Goal: Information Seeking & Learning: Find specific fact

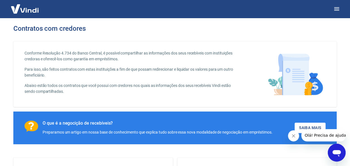
click at [292, 137] on icon "Fechar mensagem da empresa" at bounding box center [293, 135] width 4 height 4
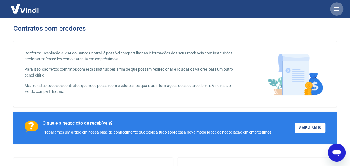
click at [338, 8] on icon "button" at bounding box center [337, 9] width 7 height 7
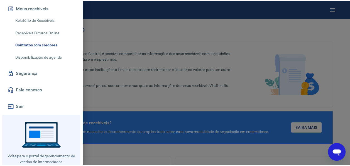
scroll to position [122, 0]
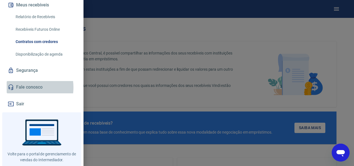
click at [25, 81] on link "Fale conosco" at bounding box center [42, 87] width 70 height 12
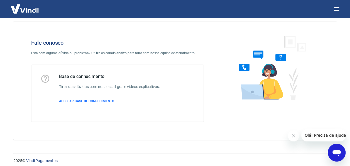
scroll to position [12, 0]
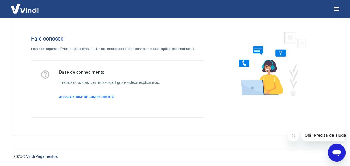
click at [336, 149] on icon "Abrir janela de mensagens" at bounding box center [337, 152] width 10 height 10
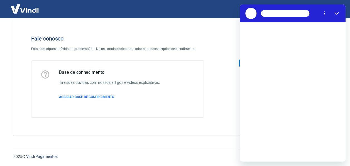
scroll to position [0, 0]
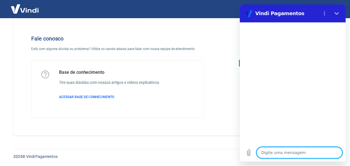
type textarea "p"
type textarea "x"
type textarea "pr"
type textarea "x"
type textarea "pre"
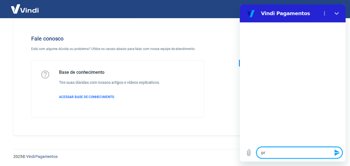
type textarea "x"
type textarea "prec"
type textarea "x"
type textarea "preci"
type textarea "x"
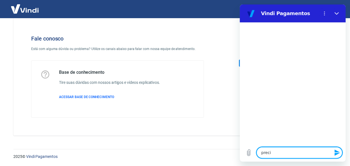
type textarea "precis"
type textarea "x"
type textarea "preciso"
type textarea "x"
type textarea "preciso"
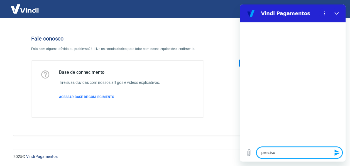
type textarea "x"
type textarea "preciso s"
type textarea "x"
type textarea "preciso sa"
type textarea "x"
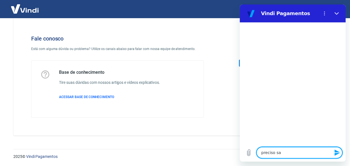
type textarea "preciso sab"
type textarea "x"
type textarea "preciso sabe"
type textarea "x"
type textarea "preciso saber"
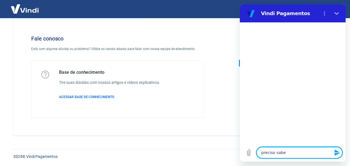
type textarea "x"
type textarea "preciso saber"
type textarea "x"
type textarea "preciso saber m"
type textarea "x"
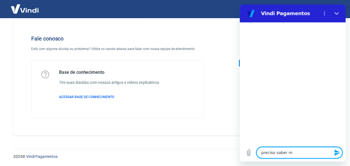
type textarea "preciso saber mi"
type textarea "x"
type textarea "preciso saber min"
type textarea "x"
type textarea "preciso saber minh"
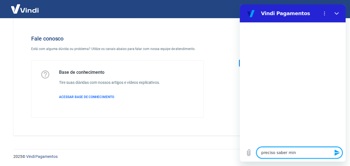
type textarea "x"
type textarea "preciso saber minha"
type textarea "x"
type textarea "preciso saber minhas"
type textarea "x"
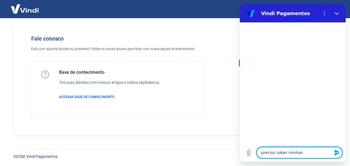
type textarea "preciso saber minhas"
type textarea "x"
type textarea "preciso saber minhas t"
type textarea "x"
type textarea "preciso saber minhas ta"
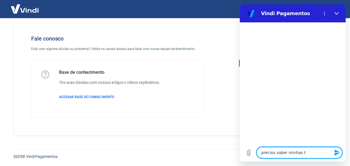
type textarea "x"
type textarea "preciso saber minhas tax"
type textarea "x"
type textarea "preciso saber minhas taxa"
type textarea "x"
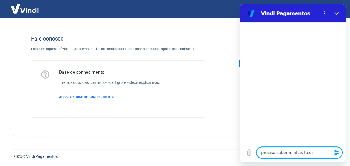
type textarea "preciso saber minhas taxas"
type textarea "x"
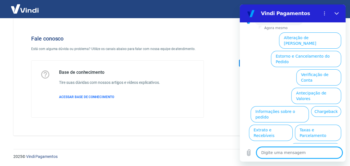
scroll to position [50, 0]
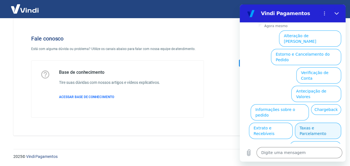
click at [300, 122] on button "Taxas e Parcelamento" at bounding box center [318, 130] width 46 height 16
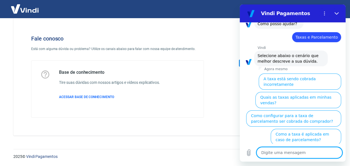
scroll to position [48, 0]
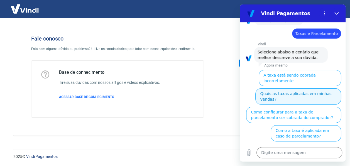
click at [285, 88] on button "Quais as taxas aplicadas em minhas vendas?" at bounding box center [298, 96] width 86 height 16
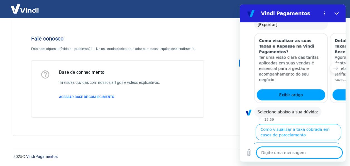
scroll to position [314, 0]
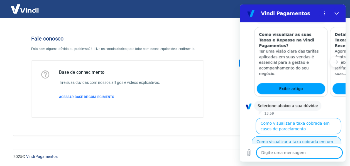
click at [282, 136] on button "Como visualizar a taxa cobrada em um pedido" at bounding box center [296, 144] width 89 height 16
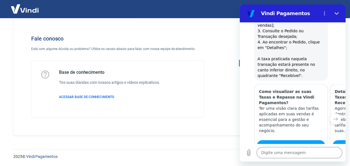
scroll to position [480, 0]
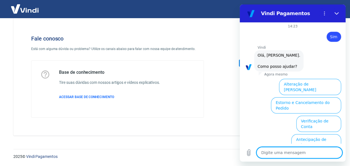
scroll to position [631, 0]
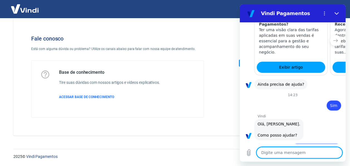
scroll to position [629, 0]
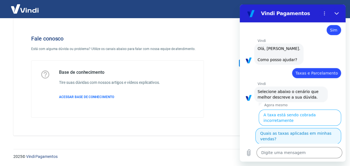
click at [278, 128] on button "Quais as taxas aplicadas em minhas vendas?" at bounding box center [298, 136] width 86 height 16
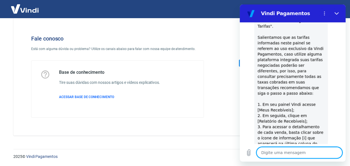
scroll to position [763, 0]
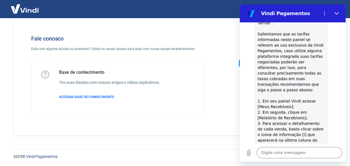
type textarea "x"
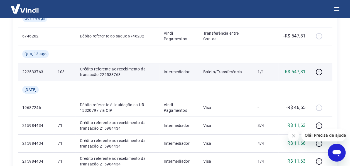
scroll to position [111, 0]
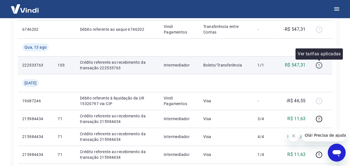
click at [320, 64] on icon "button" at bounding box center [319, 65] width 7 height 7
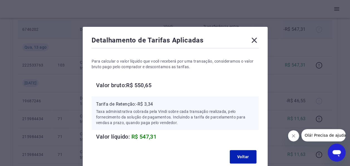
click at [253, 37] on icon at bounding box center [254, 40] width 9 height 9
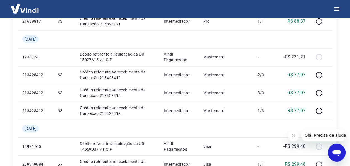
scroll to position [334, 0]
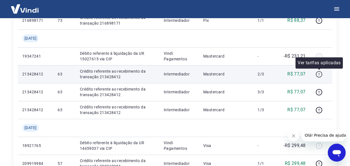
click at [319, 73] on icon "button" at bounding box center [319, 73] width 7 height 7
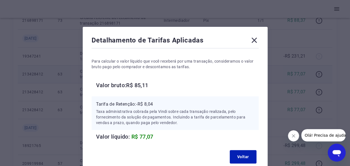
click at [253, 39] on icon at bounding box center [254, 40] width 5 height 5
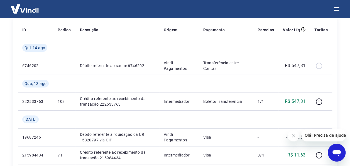
scroll to position [84, 0]
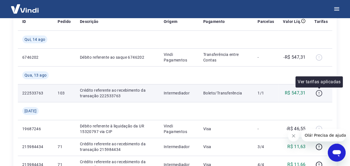
click at [321, 93] on icon "button" at bounding box center [319, 92] width 7 height 7
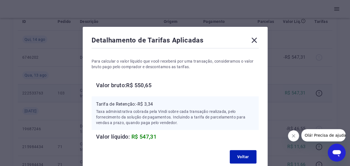
click at [311, 78] on div "Detalhamento de Tarifas Aplicadas Para calcular o valor líquido que você recebe…" at bounding box center [175, 83] width 350 height 166
click at [292, 135] on icon "Fechar mensagem da empresa" at bounding box center [293, 135] width 4 height 4
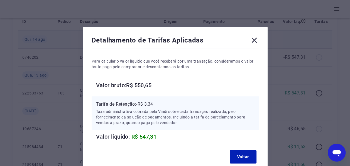
click at [255, 41] on icon at bounding box center [254, 40] width 5 height 5
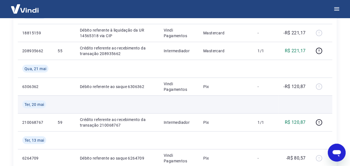
scroll to position [502, 0]
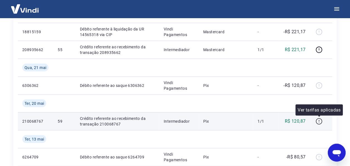
click at [321, 119] on icon "button" at bounding box center [319, 120] width 7 height 7
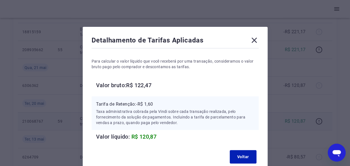
click at [254, 40] on icon at bounding box center [254, 40] width 5 height 5
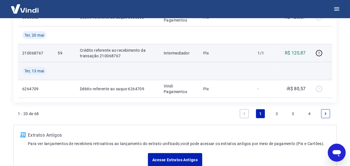
scroll to position [585, 0]
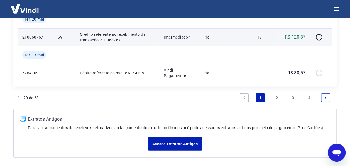
click at [280, 97] on link "2" at bounding box center [276, 97] width 9 height 9
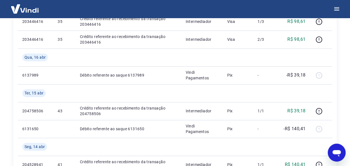
scroll to position [362, 0]
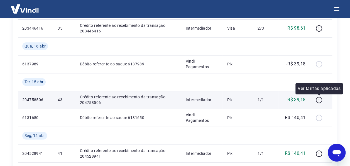
click at [318, 98] on icon "button" at bounding box center [319, 99] width 7 height 7
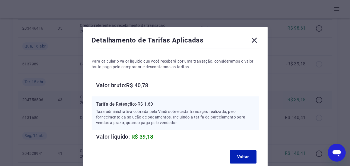
click at [253, 43] on icon at bounding box center [254, 40] width 9 height 9
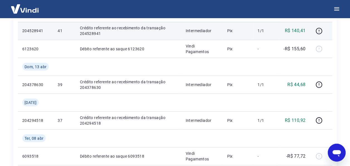
scroll to position [502, 0]
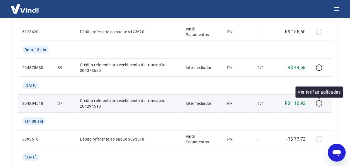
click at [321, 101] on icon "button" at bounding box center [319, 103] width 6 height 6
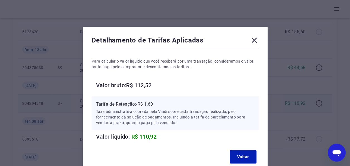
click at [252, 40] on icon at bounding box center [254, 40] width 9 height 9
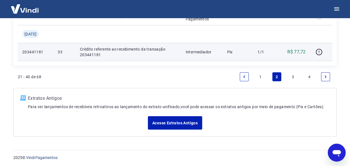
scroll to position [625, 0]
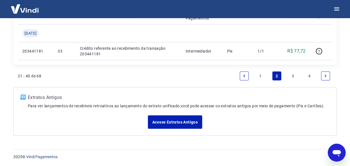
click at [308, 76] on link "4" at bounding box center [309, 75] width 9 height 9
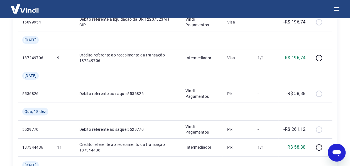
scroll to position [147, 0]
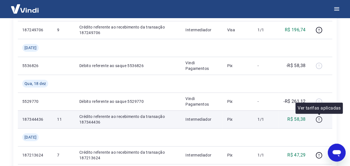
click at [322, 119] on icon "button" at bounding box center [319, 119] width 7 height 7
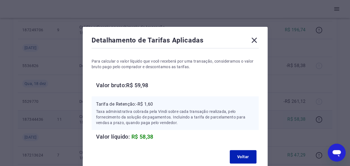
click at [252, 40] on icon at bounding box center [254, 40] width 9 height 9
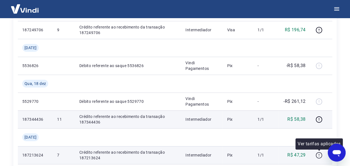
click at [318, 154] on icon "button" at bounding box center [319, 154] width 7 height 7
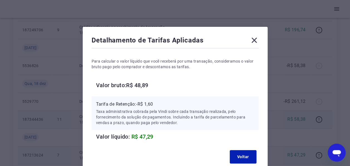
click at [255, 39] on icon at bounding box center [254, 40] width 5 height 5
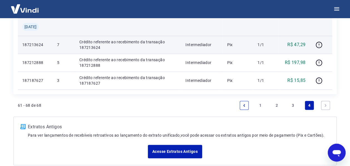
scroll to position [258, 0]
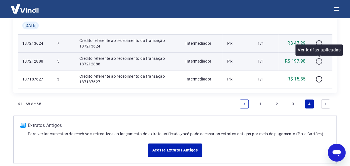
click at [318, 59] on icon "button" at bounding box center [319, 61] width 7 height 7
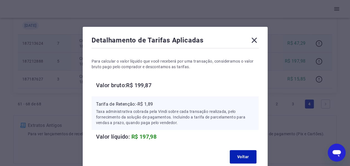
click at [253, 38] on icon at bounding box center [254, 40] width 5 height 5
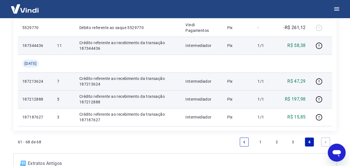
scroll to position [202, 0]
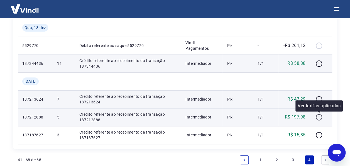
click at [319, 116] on icon "button" at bounding box center [319, 116] width 1 height 2
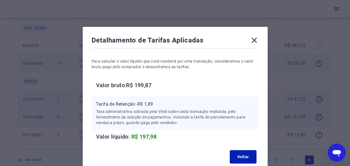
click at [252, 40] on icon at bounding box center [254, 40] width 9 height 9
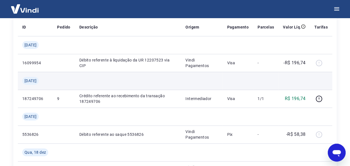
scroll to position [91, 0]
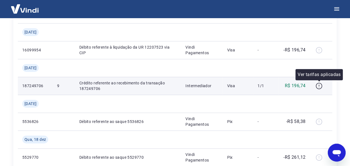
click at [319, 84] on icon "button" at bounding box center [319, 85] width 1 height 2
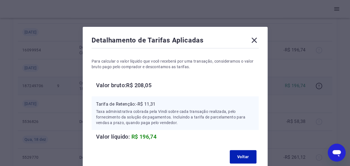
click at [255, 40] on icon at bounding box center [254, 40] width 5 height 5
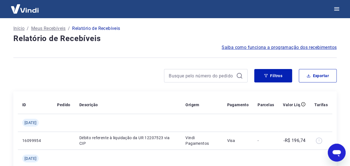
scroll to position [0, 0]
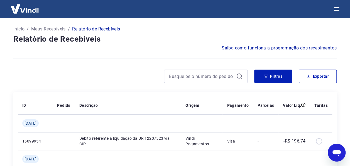
click at [337, 151] on icon "Abrir janela de mensagens" at bounding box center [337, 153] width 8 height 7
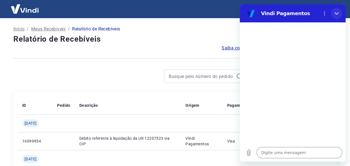
click at [335, 13] on icon "Fechar" at bounding box center [337, 13] width 4 height 3
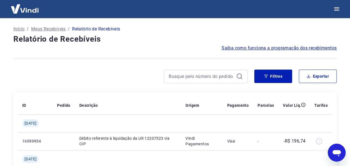
click at [335, 151] on icon "Abrir janela de mensagens" at bounding box center [337, 153] width 8 height 7
type textarea "x"
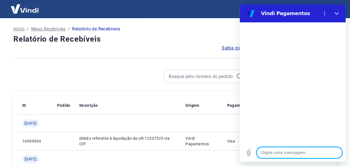
type textarea "t"
type textarea "x"
type textarea "ta"
type textarea "x"
type textarea "tax"
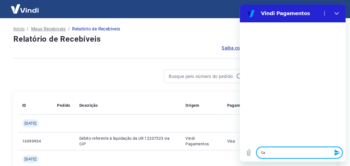
type textarea "x"
type textarea "taxa"
type textarea "x"
type textarea "taxas"
type textarea "x"
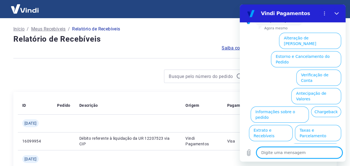
scroll to position [50, 0]
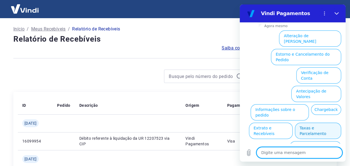
click at [305, 122] on button "Taxas e Parcelamento" at bounding box center [318, 130] width 46 height 16
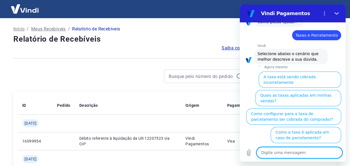
scroll to position [48, 0]
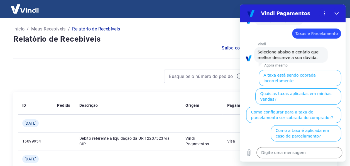
click at [289, 88] on button "Quais as taxas aplicadas em minhas vendas?" at bounding box center [298, 96] width 86 height 16
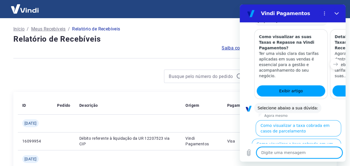
scroll to position [314, 0]
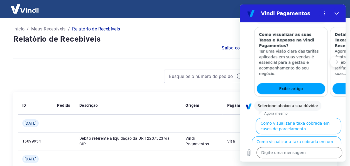
click at [334, 59] on icon "Próximo item" at bounding box center [336, 61] width 4 height 4
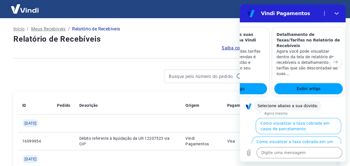
scroll to position [0, 69]
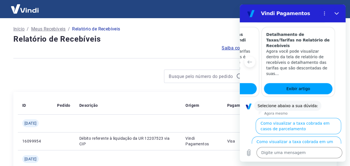
click at [337, 44] on div at bounding box center [343, 62] width 13 height 70
drag, startPoint x: 344, startPoint y: 121, endPoint x: 586, endPoint y: 134, distance: 242.5
click at [302, 136] on button "Como visualizar a taxa cobrada em um pedido" at bounding box center [296, 144] width 89 height 16
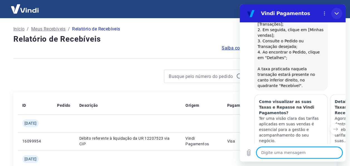
click at [337, 12] on icon "Fechar" at bounding box center [337, 13] width 4 height 4
type textarea "x"
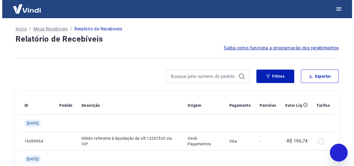
scroll to position [480, 0]
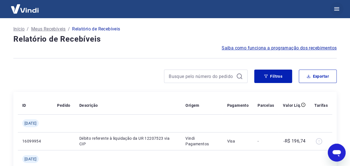
click at [338, 9] on icon "button" at bounding box center [336, 8] width 5 height 3
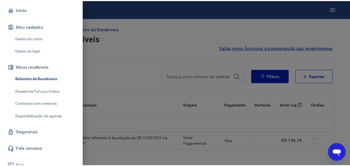
scroll to position [55, 0]
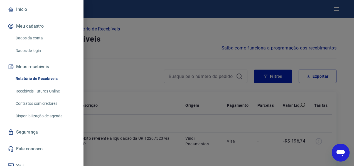
click at [136, 85] on div at bounding box center [177, 83] width 354 height 166
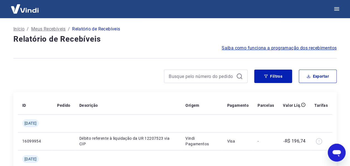
click at [16, 30] on p "Início" at bounding box center [18, 29] width 11 height 7
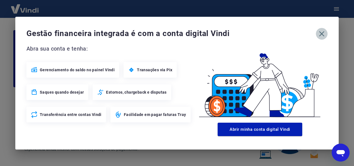
click at [321, 33] on icon "button" at bounding box center [322, 33] width 9 height 9
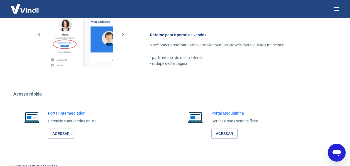
scroll to position [326, 0]
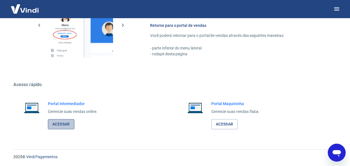
click at [66, 124] on link "Acessar" at bounding box center [61, 124] width 26 height 10
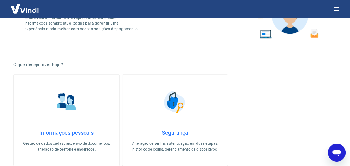
scroll to position [47, 0]
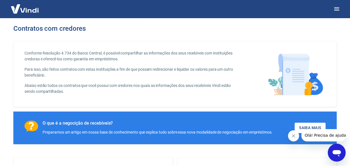
click at [295, 137] on icon "Fechar mensagem da empresa" at bounding box center [293, 135] width 4 height 4
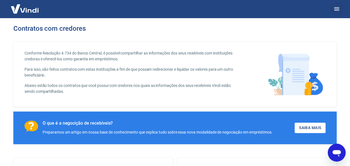
click at [337, 6] on icon "button" at bounding box center [337, 9] width 7 height 7
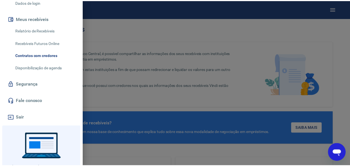
scroll to position [122, 0]
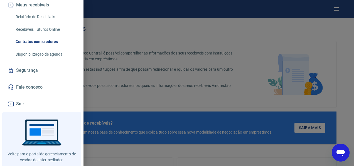
click at [25, 81] on link "Fale conosco" at bounding box center [42, 87] width 70 height 12
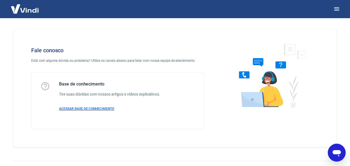
click at [82, 108] on span "ACESSAR BASE DE CONHECIMENTO" at bounding box center [86, 108] width 55 height 4
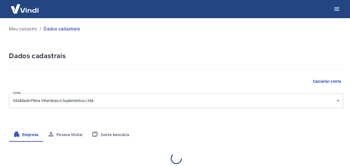
select select "SP"
